Goal: Task Accomplishment & Management: Use online tool/utility

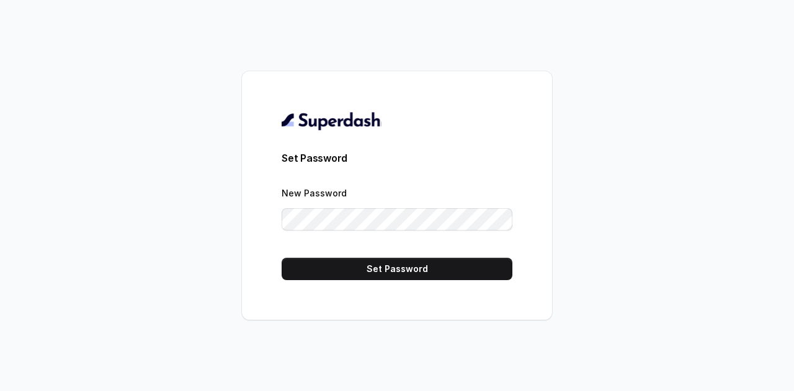
click at [450, 181] on form "Set Password New Password Set Password" at bounding box center [397, 216] width 231 height 130
click at [322, 245] on form "Set Password New Password Set Password" at bounding box center [397, 216] width 231 height 130
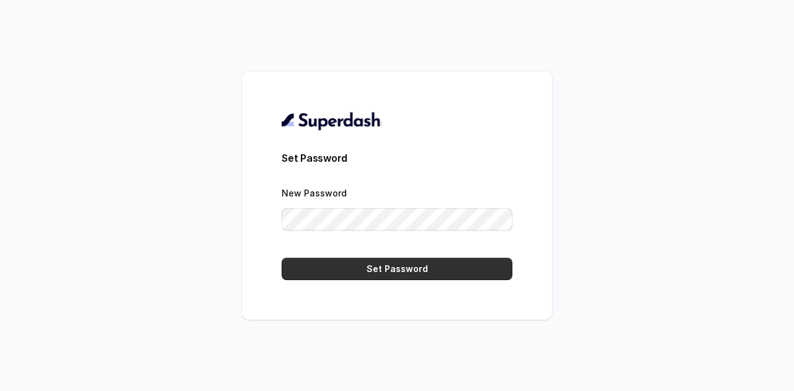
click at [344, 270] on button "Set Password" at bounding box center [397, 269] width 231 height 22
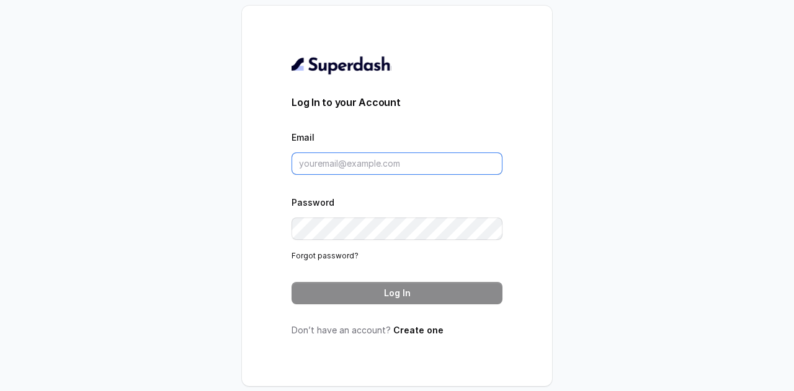
click at [350, 166] on input "Email" at bounding box center [396, 164] width 211 height 22
paste input "aichatbot@25"
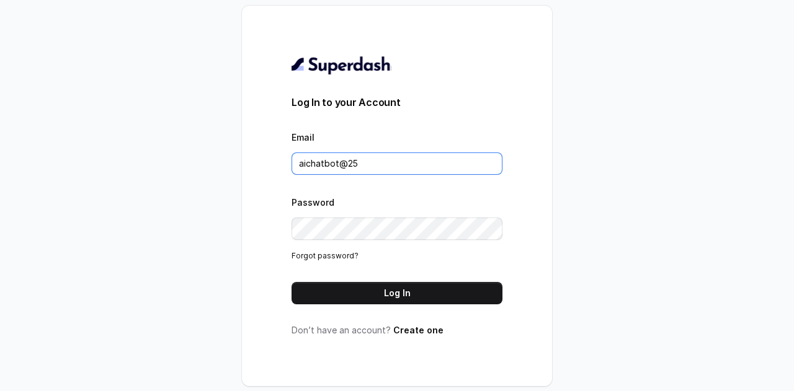
drag, startPoint x: 359, startPoint y: 166, endPoint x: 228, endPoint y: 159, distance: 131.0
click at [228, 159] on div "Log In to your Account Email aichatbot@25 Password Forgot password? Log In Don’…" at bounding box center [397, 195] width 794 height 391
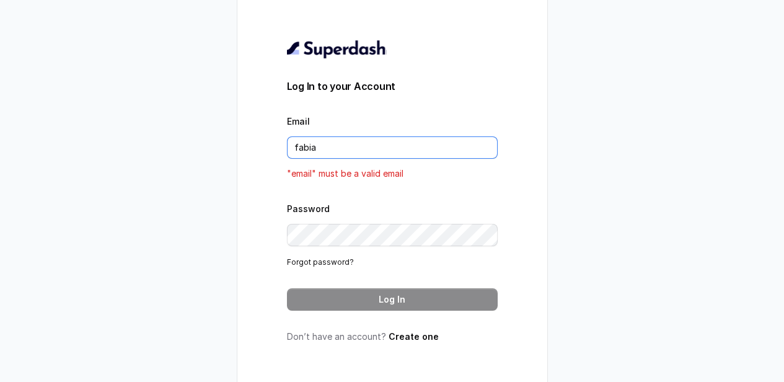
type input "[EMAIL_ADDRESS][DOMAIN_NAME]"
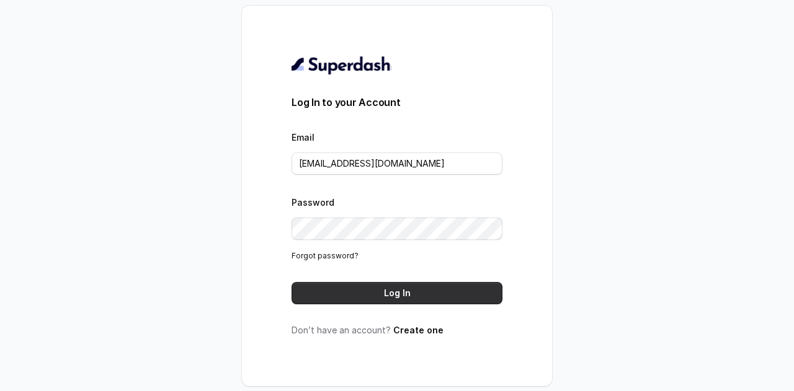
click at [386, 288] on button "Log In" at bounding box center [396, 293] width 211 height 22
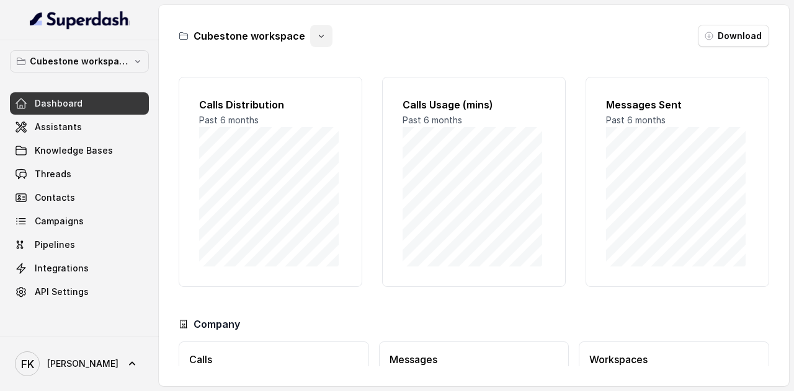
click at [319, 37] on icon "button" at bounding box center [321, 36] width 5 height 3
click at [140, 58] on icon "button" at bounding box center [138, 61] width 10 height 10
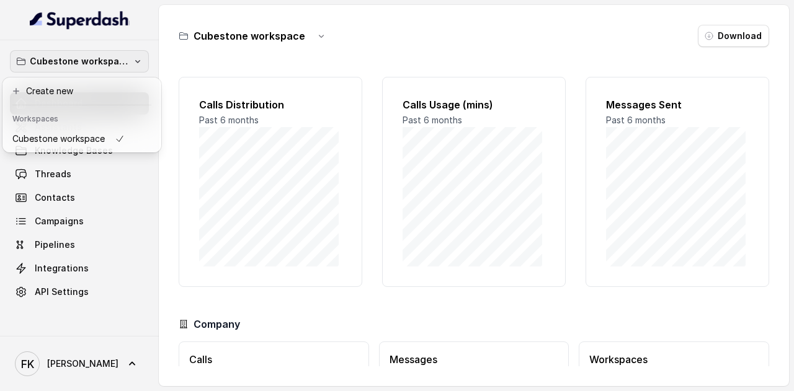
click at [140, 58] on icon "button" at bounding box center [138, 61] width 10 height 10
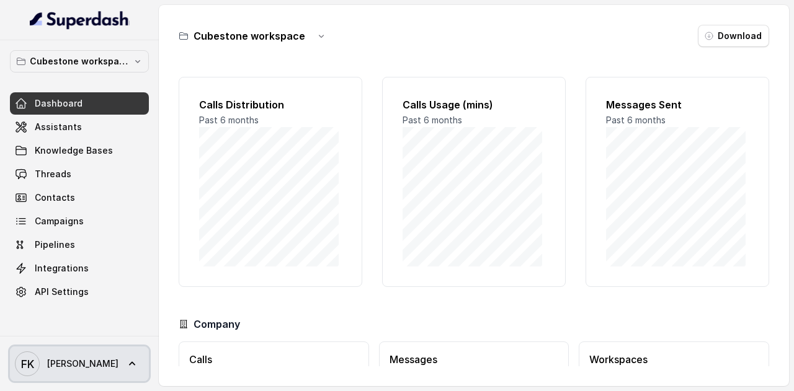
click at [129, 364] on icon at bounding box center [132, 364] width 6 height 4
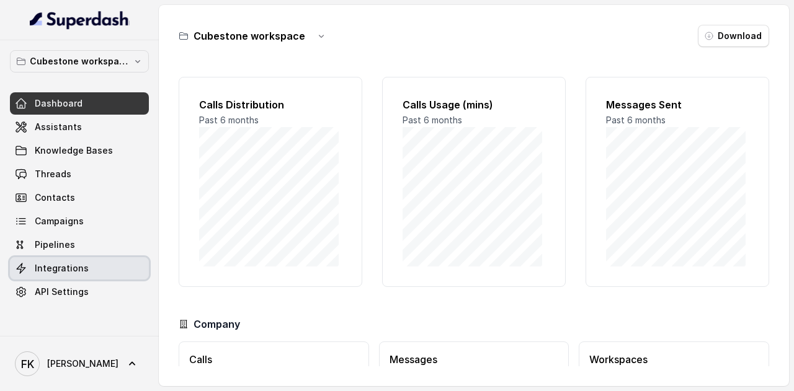
click at [69, 269] on span "Integrations" at bounding box center [62, 268] width 54 height 12
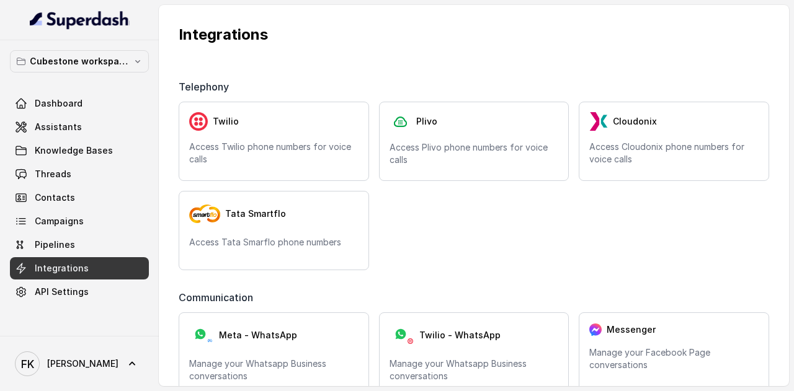
scroll to position [124, 0]
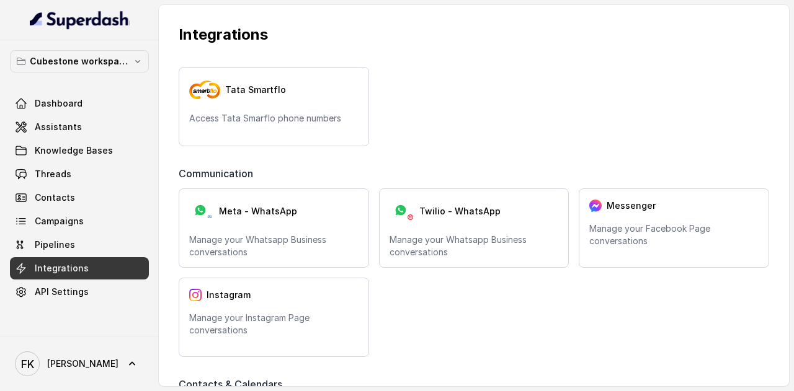
drag, startPoint x: 231, startPoint y: 229, endPoint x: 231, endPoint y: 238, distance: 8.7
click at [231, 238] on div "Meta - WhatsApp Manage your Whatsapp Business conversations" at bounding box center [274, 228] width 190 height 79
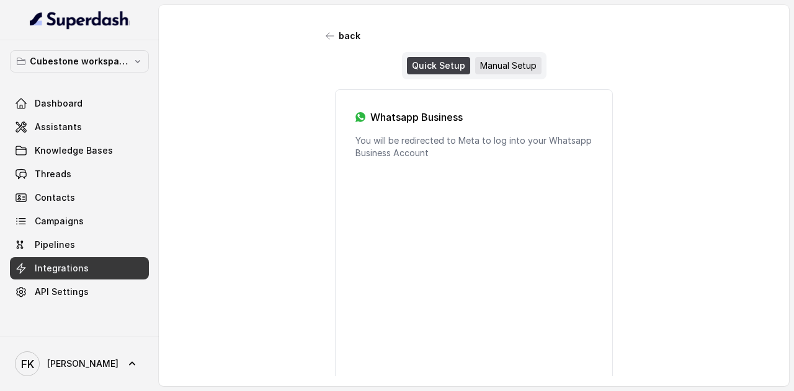
click at [481, 61] on div "Manual Setup" at bounding box center [508, 65] width 66 height 17
